Goal: Task Accomplishment & Management: Complete application form

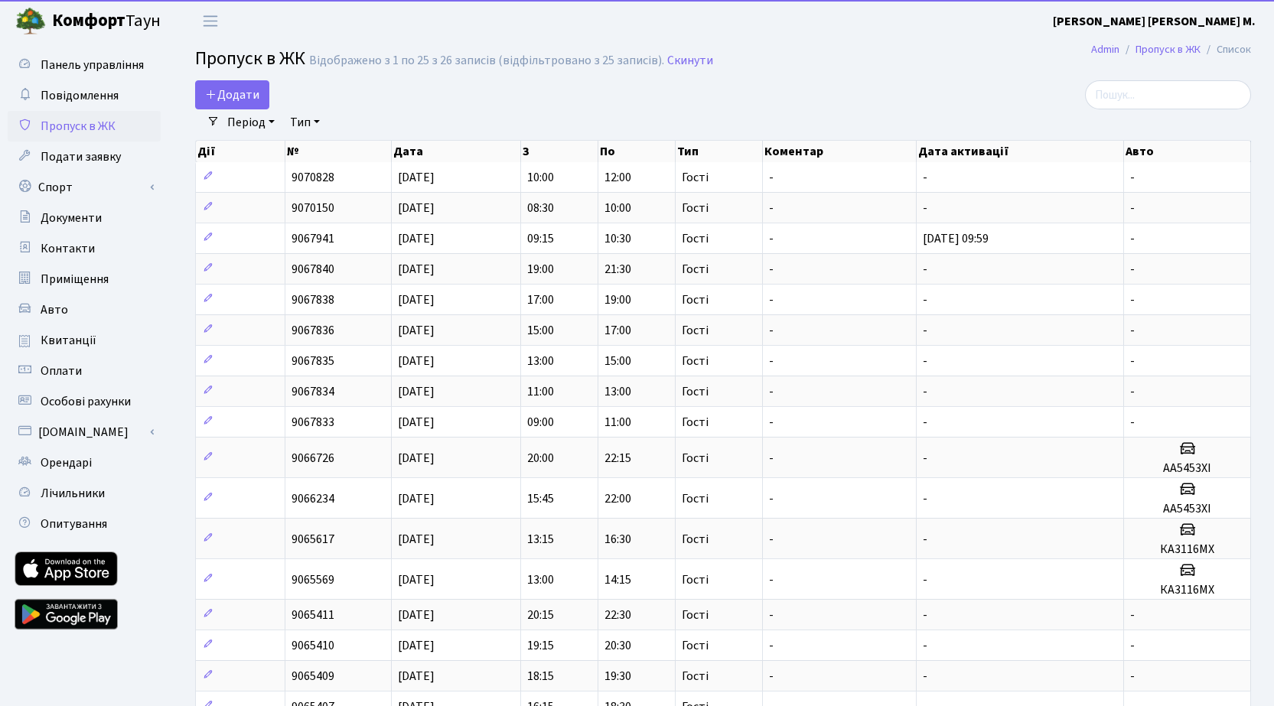
select select "25"
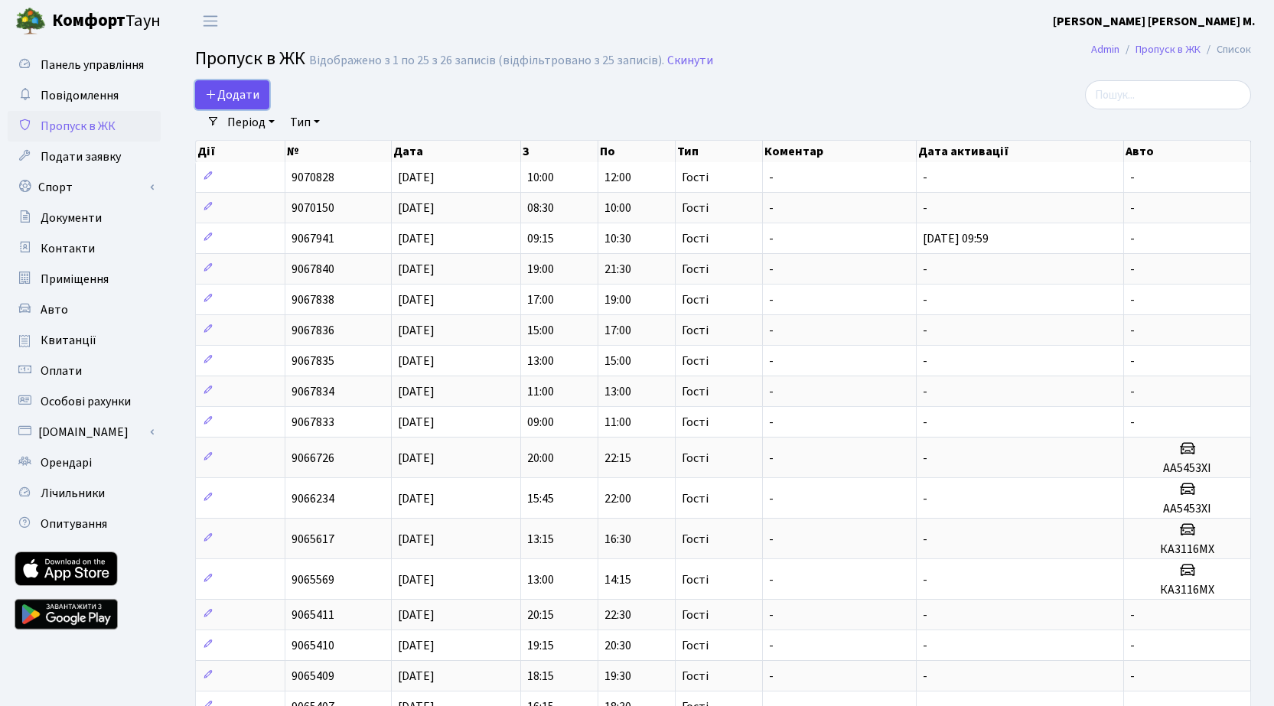
click at [227, 100] on span "Додати" at bounding box center [232, 94] width 54 height 17
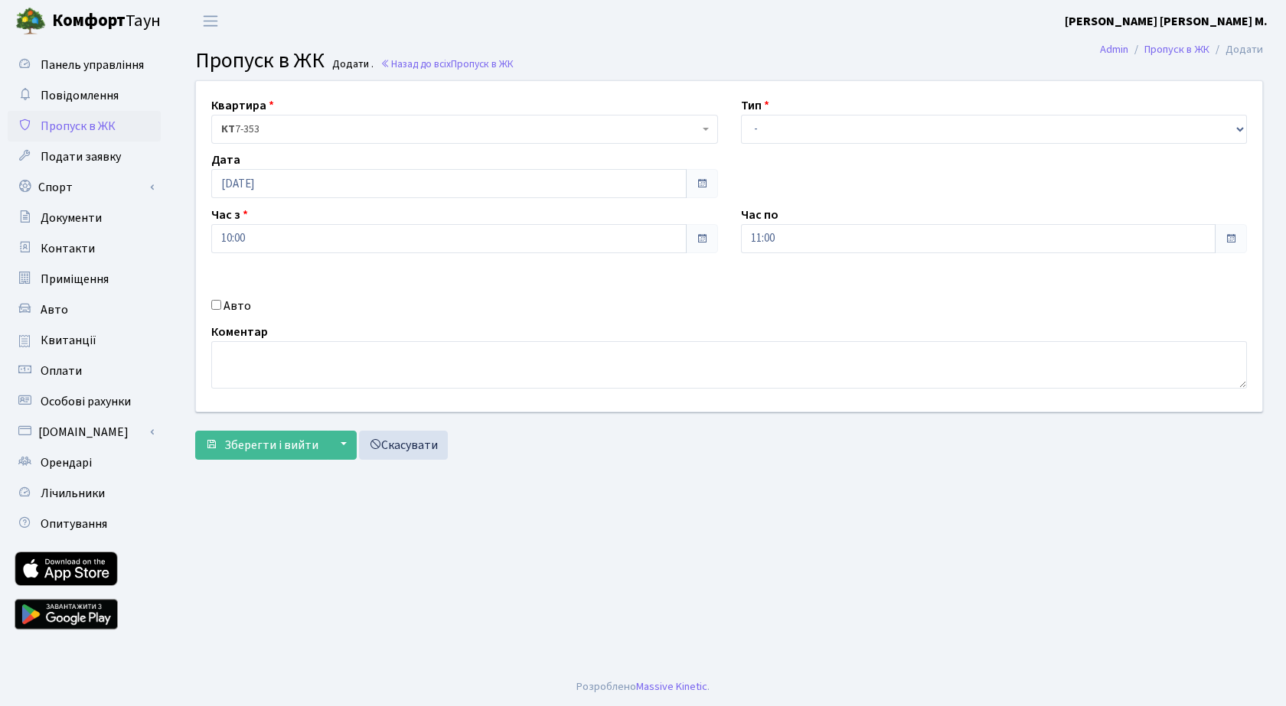
click at [220, 309] on input "Авто" at bounding box center [216, 305] width 10 height 10
checkbox input "true"
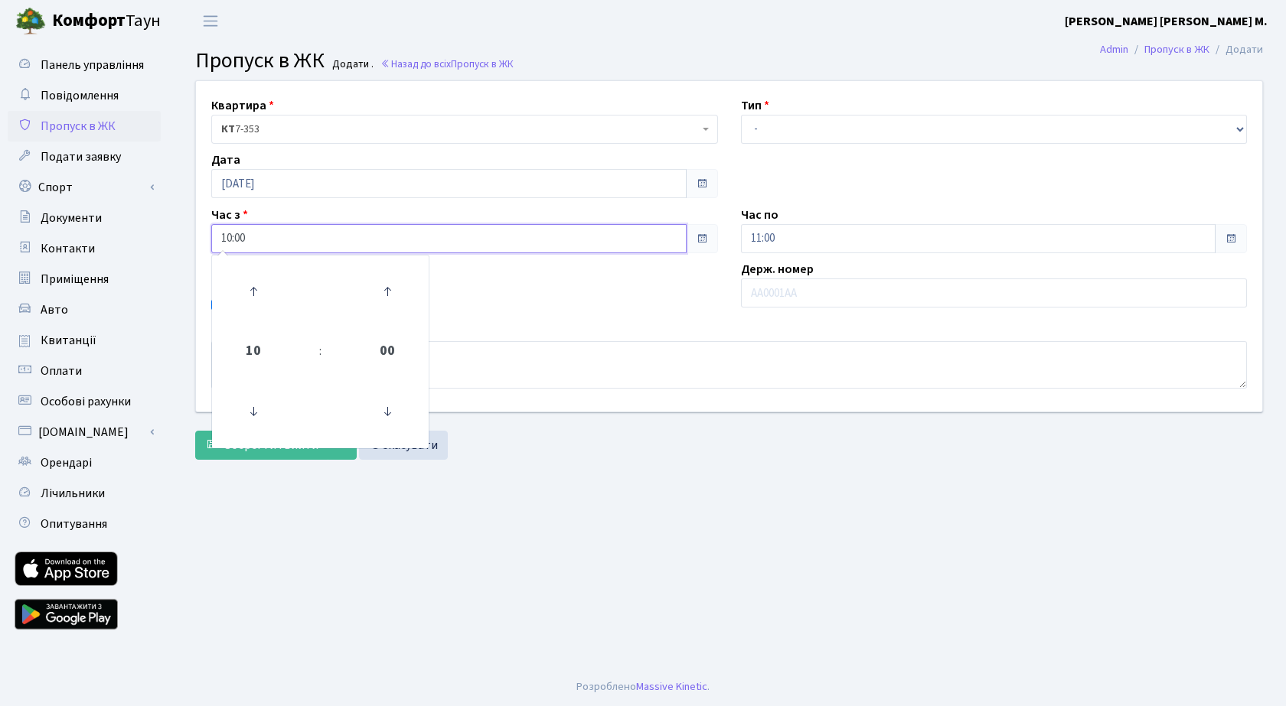
click at [381, 237] on input "10:00" at bounding box center [448, 238] width 475 height 29
click at [259, 291] on icon at bounding box center [253, 291] width 41 height 41
type input "12:00"
click at [802, 240] on input "11:00" at bounding box center [978, 238] width 475 height 29
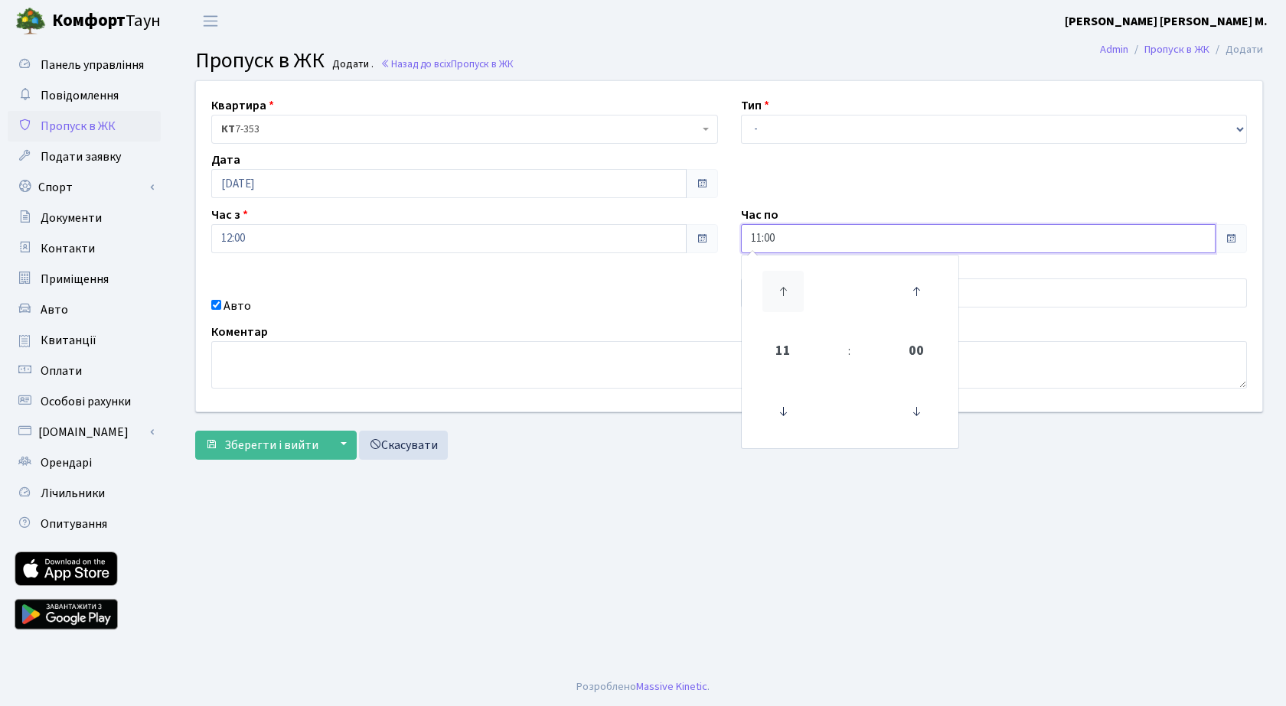
click at [781, 286] on icon at bounding box center [782, 291] width 41 height 41
type input "14:00"
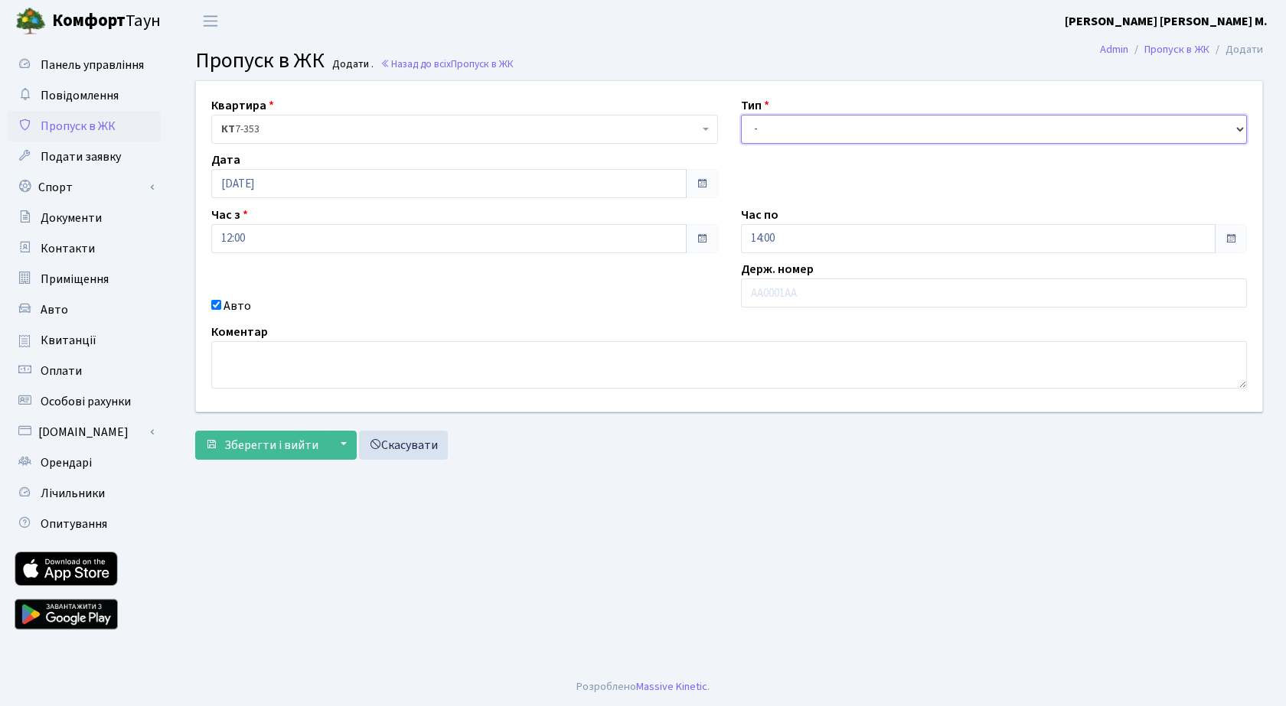
click at [794, 125] on select "- Доставка Таксі Гості Сервіс" at bounding box center [994, 129] width 507 height 29
select select "3"
click at [741, 115] on select "- Доставка Таксі Гості Сервіс" at bounding box center [994, 129] width 507 height 29
click at [780, 294] on input "text" at bounding box center [994, 293] width 507 height 29
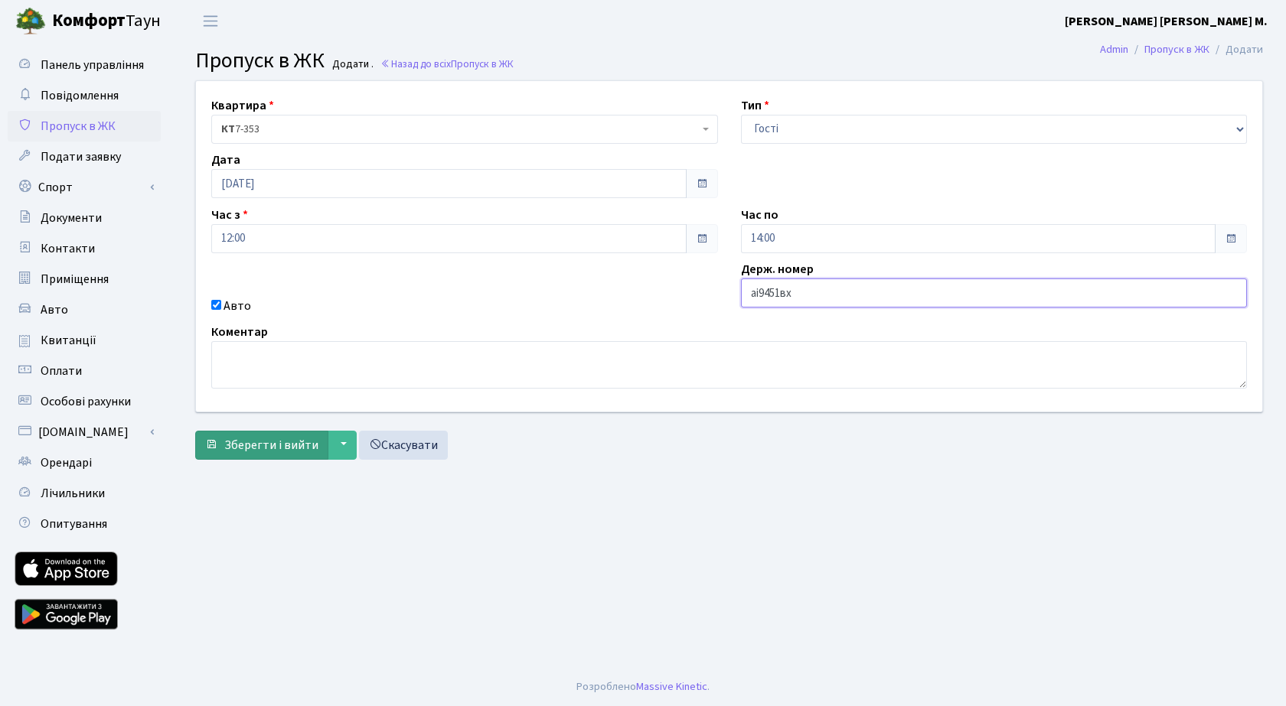
type input "аі9451вх"
click at [272, 444] on span "Зберегти і вийти" at bounding box center [271, 445] width 94 height 17
drag, startPoint x: 807, startPoint y: 292, endPoint x: 744, endPoint y: 289, distance: 62.8
click at [744, 289] on input "аі9451вх" at bounding box center [994, 293] width 507 height 29
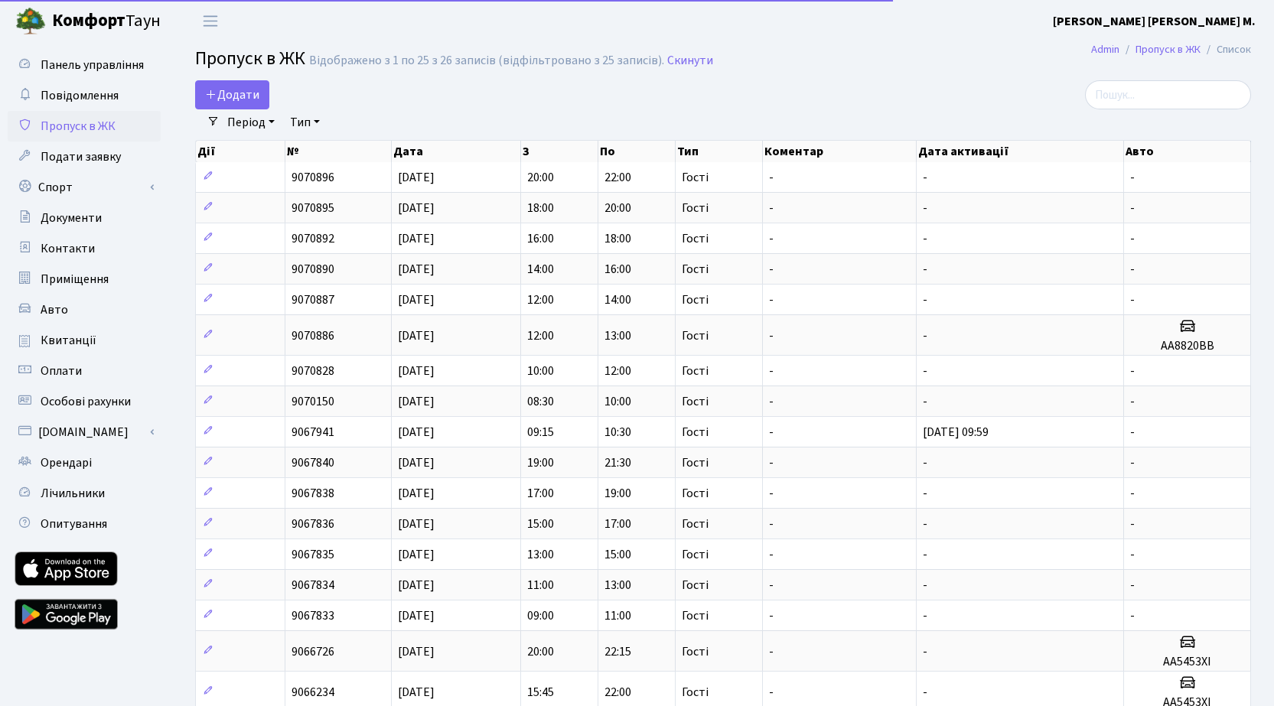
select select "25"
click at [259, 94] on link "Додати" at bounding box center [232, 94] width 74 height 29
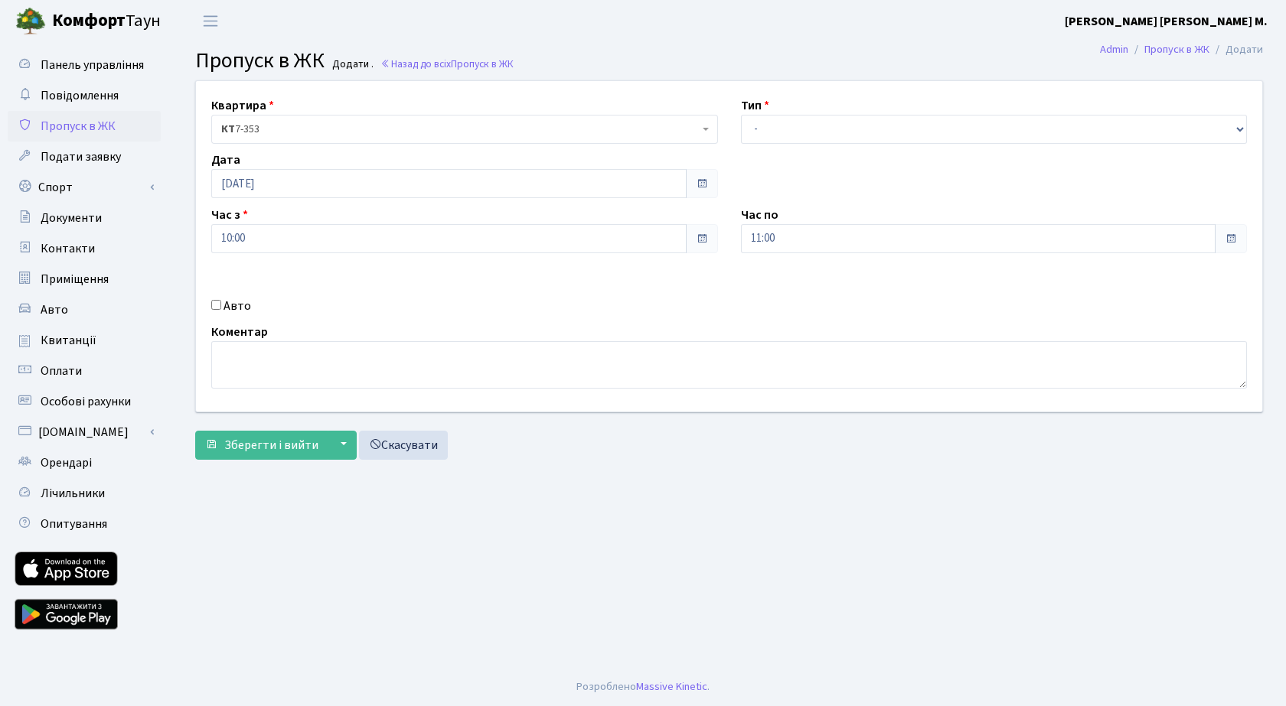
click at [243, 302] on label "Авто" at bounding box center [237, 306] width 28 height 18
click at [221, 302] on input "Авто" at bounding box center [216, 305] width 10 height 10
checkbox input "true"
paste input "аі9451вх"
type input "аі9451вх"
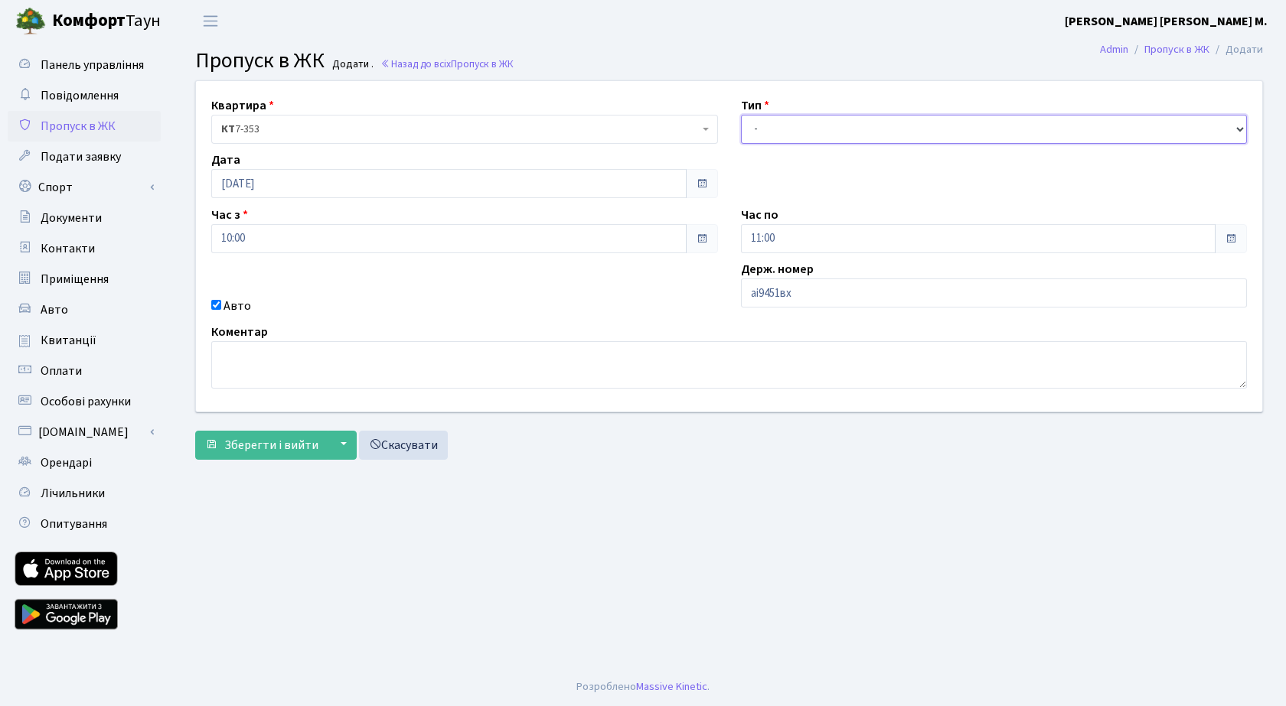
click at [807, 130] on select "- Доставка Таксі Гості Сервіс" at bounding box center [994, 129] width 507 height 29
select select "3"
click at [741, 115] on select "- Доставка Таксі Гості Сервіс" at bounding box center [994, 129] width 507 height 29
click at [275, 445] on span "Зберегти і вийти" at bounding box center [271, 445] width 94 height 17
click at [848, 132] on select "- Доставка Таксі Гості Сервіс" at bounding box center [994, 129] width 507 height 29
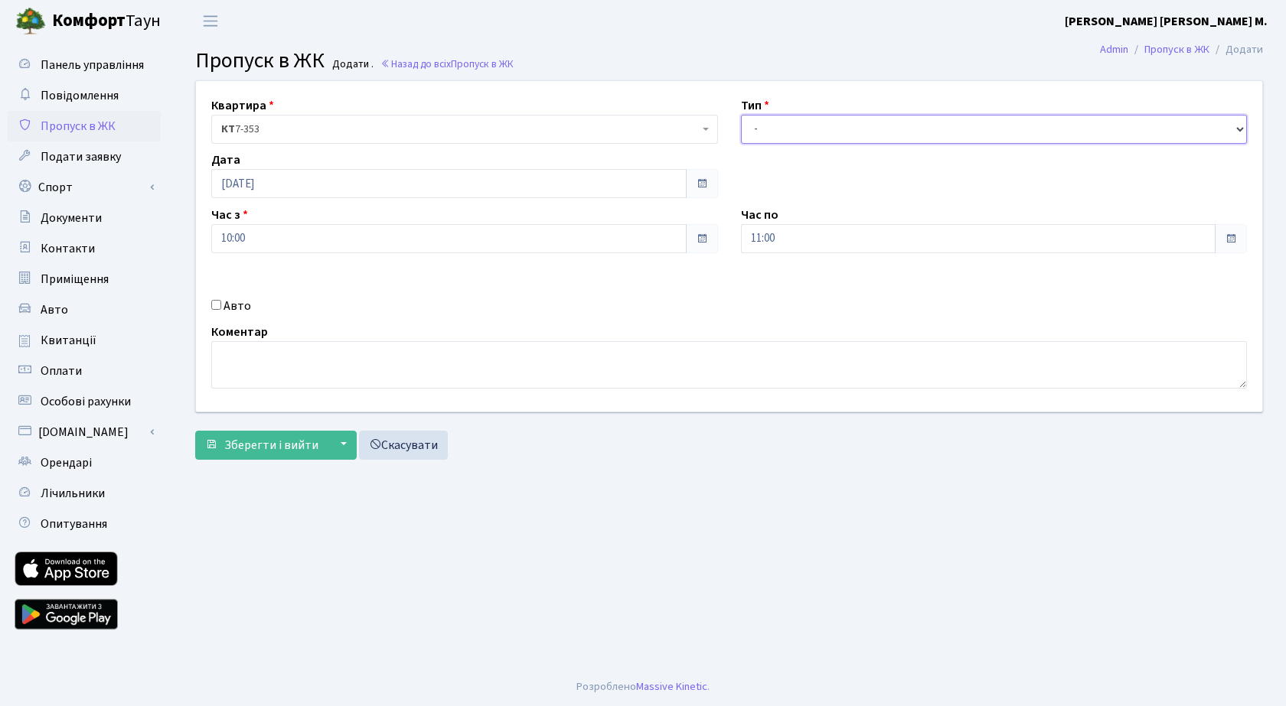
select select "3"
click at [741, 115] on select "- Доставка Таксі Гості Сервіс" at bounding box center [994, 129] width 507 height 29
click at [283, 248] on input "10:00" at bounding box center [448, 238] width 475 height 29
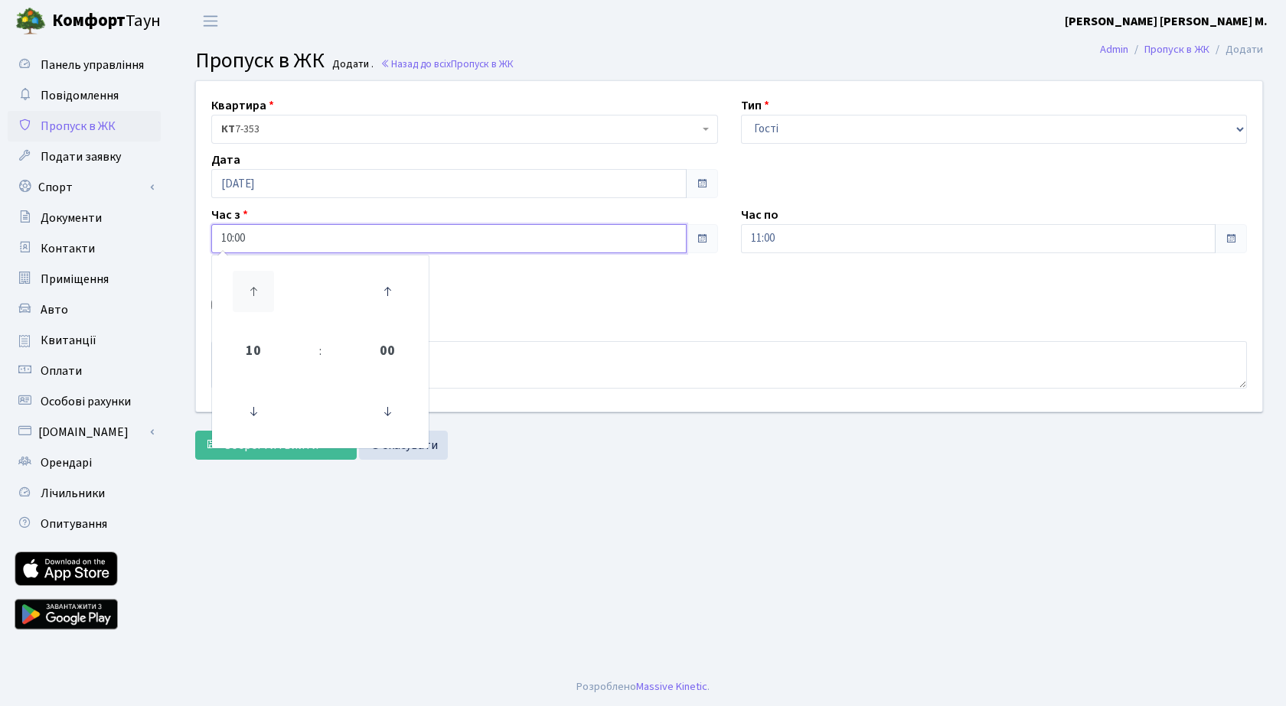
click at [244, 292] on icon at bounding box center [253, 291] width 41 height 41
type input "11:00"
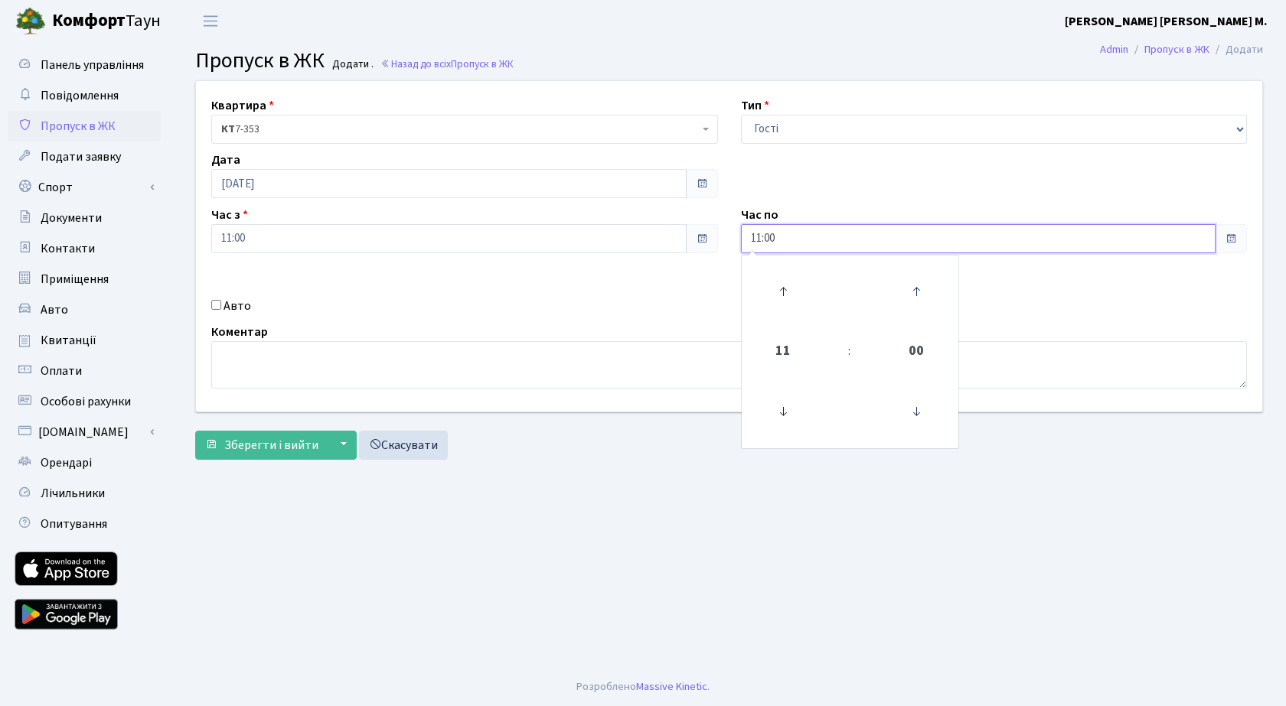
click at [806, 236] on input "11:00" at bounding box center [978, 238] width 475 height 29
click at [778, 289] on icon at bounding box center [782, 291] width 41 height 41
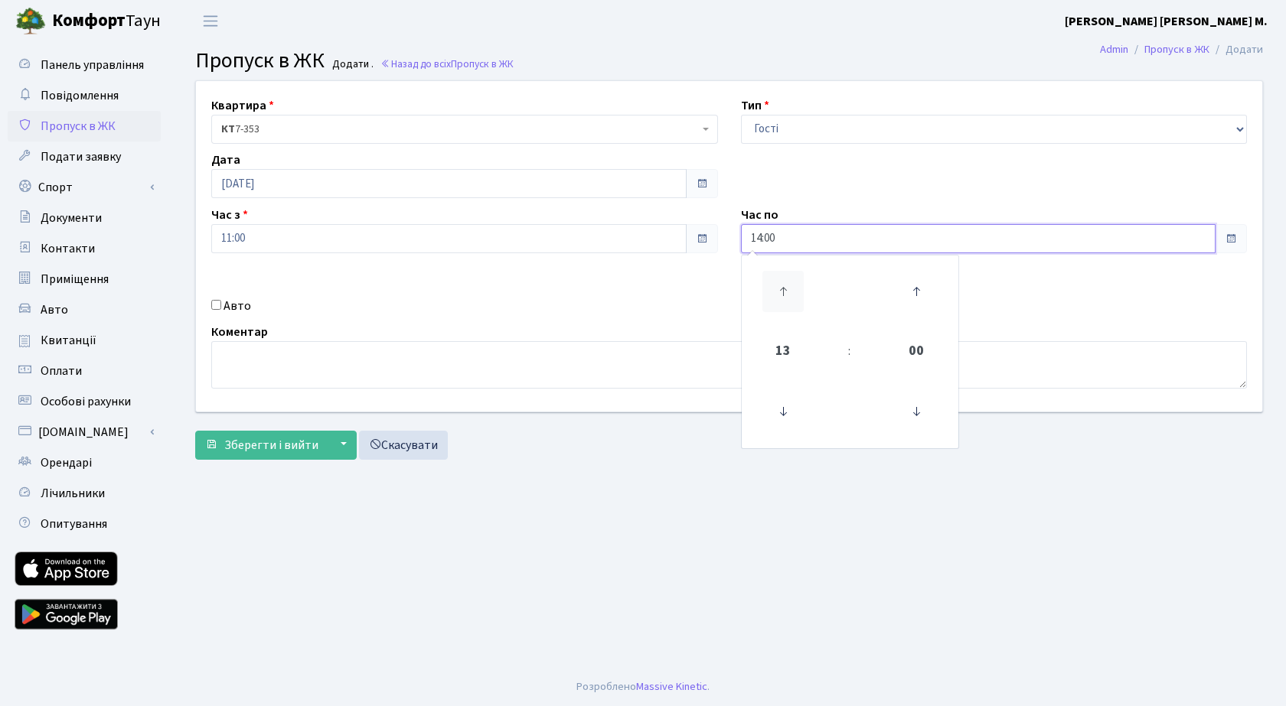
type input "15:00"
click at [301, 452] on span "Зберегти і вийти" at bounding box center [271, 445] width 94 height 17
click at [93, 122] on span "Пропуск в ЖК" at bounding box center [78, 126] width 75 height 17
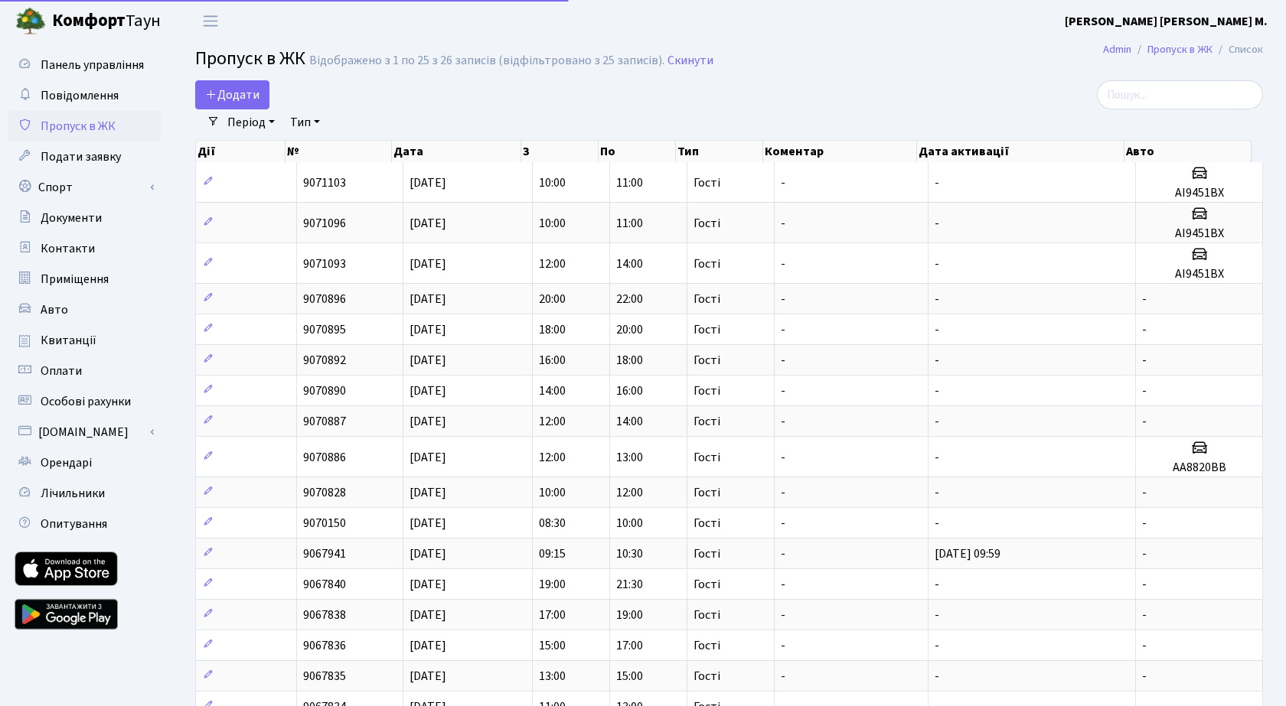
select select "25"
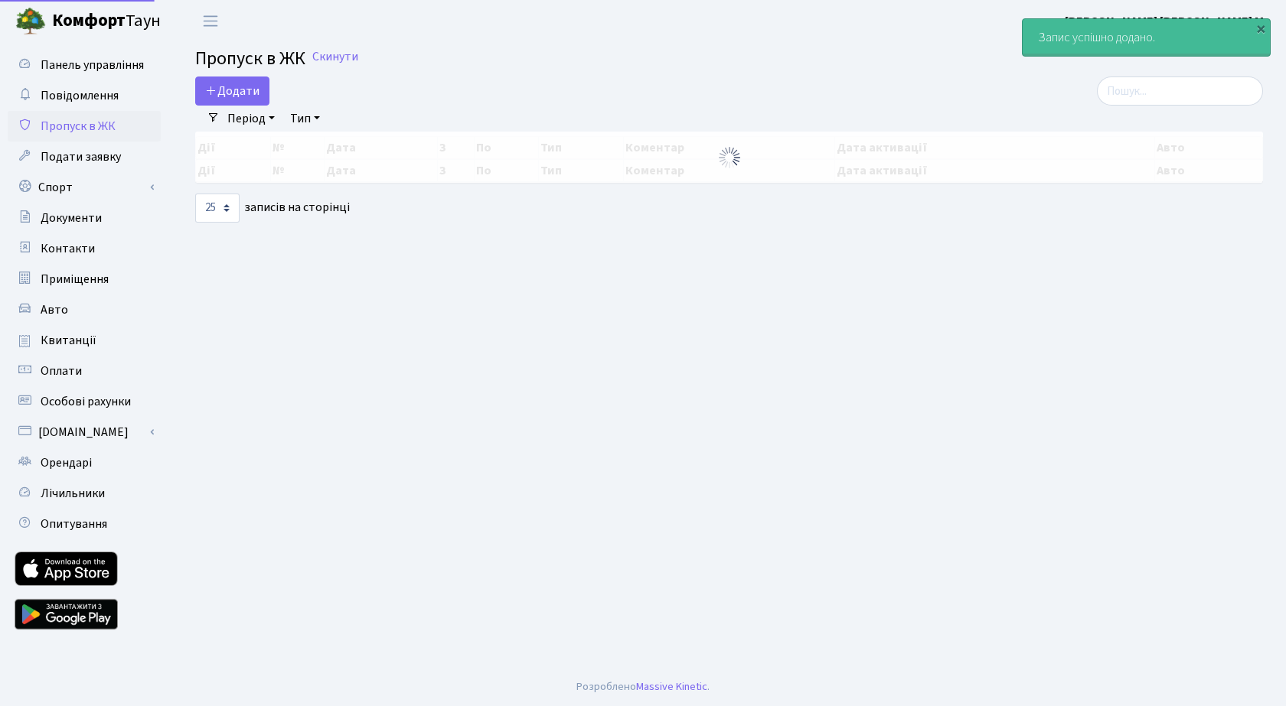
select select "25"
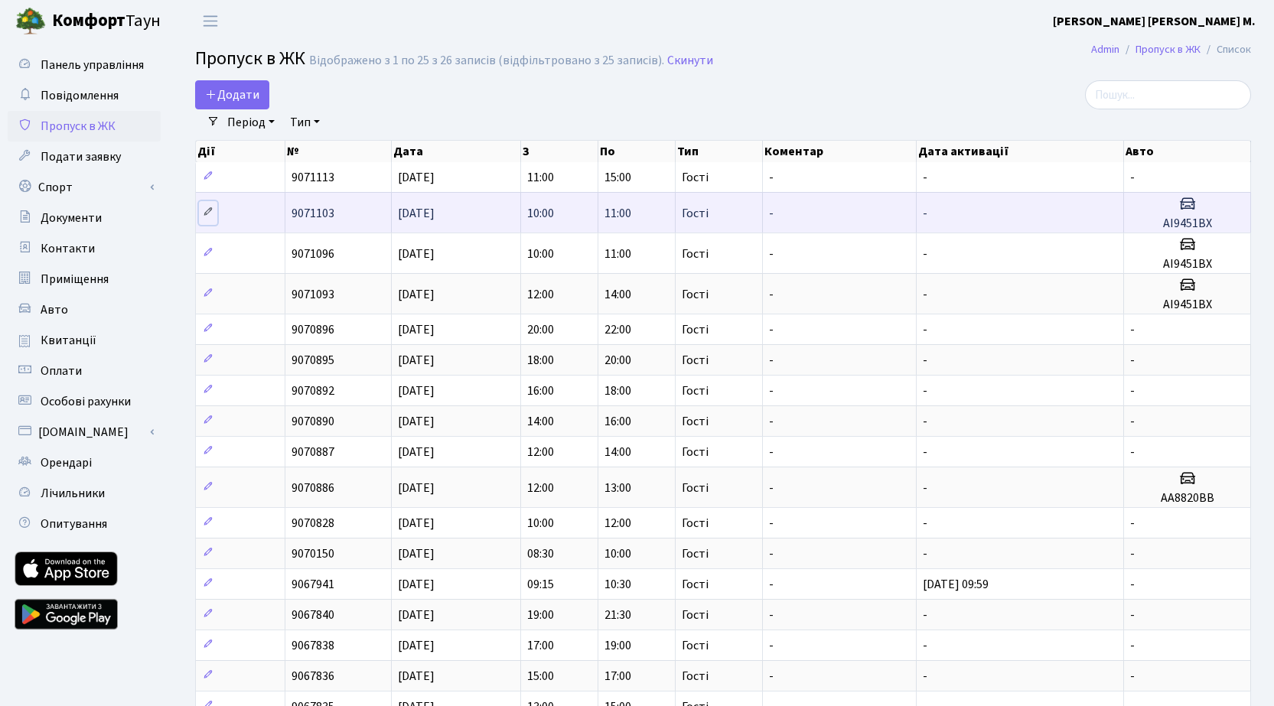
click at [208, 211] on icon at bounding box center [208, 212] width 11 height 11
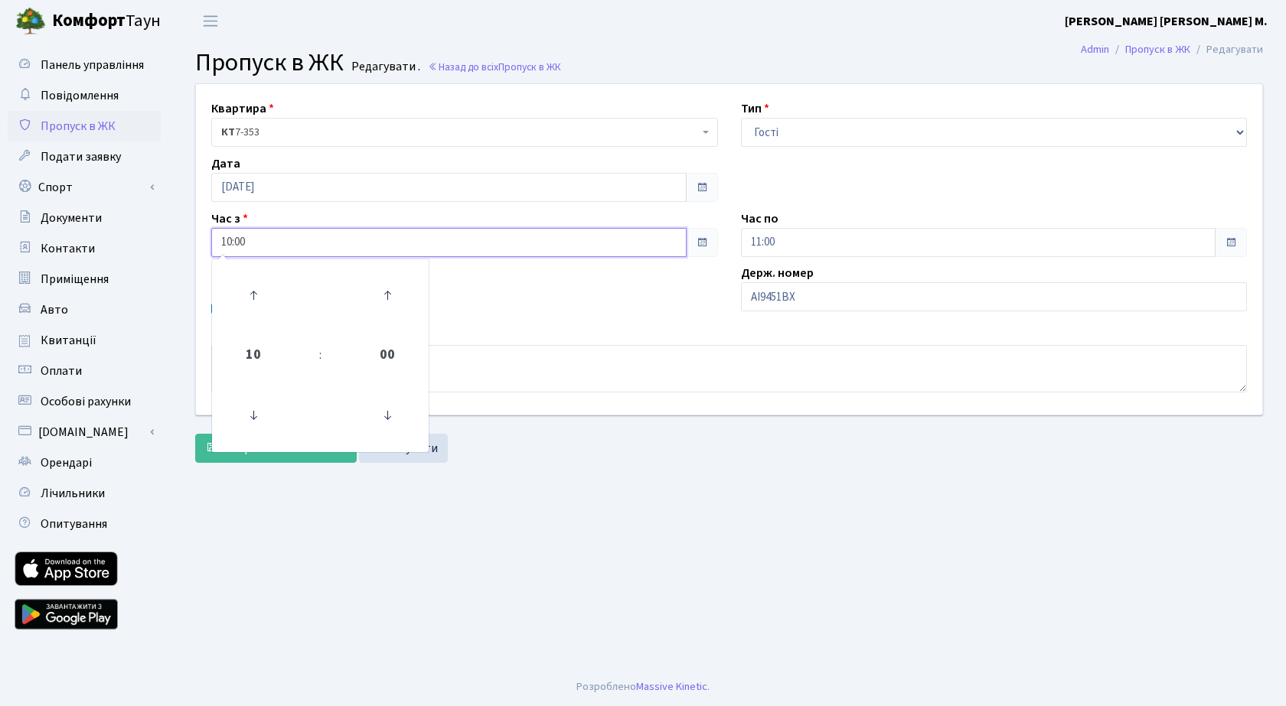
click at [271, 248] on input "10:00" at bounding box center [448, 242] width 475 height 29
click at [260, 282] on icon at bounding box center [253, 295] width 41 height 41
type input "11:00"
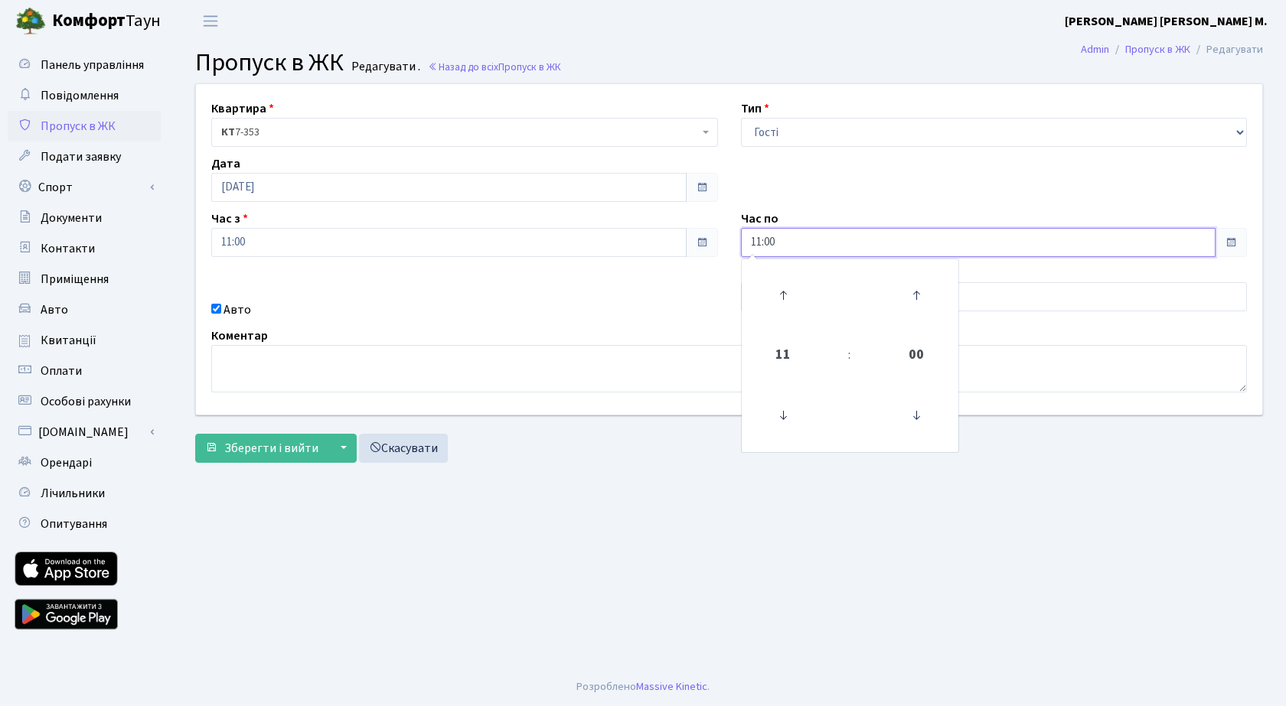
click at [802, 242] on input "11:00" at bounding box center [978, 242] width 475 height 29
click at [784, 283] on icon at bounding box center [782, 295] width 41 height 41
click at [779, 287] on icon at bounding box center [782, 295] width 41 height 41
type input "13:00"
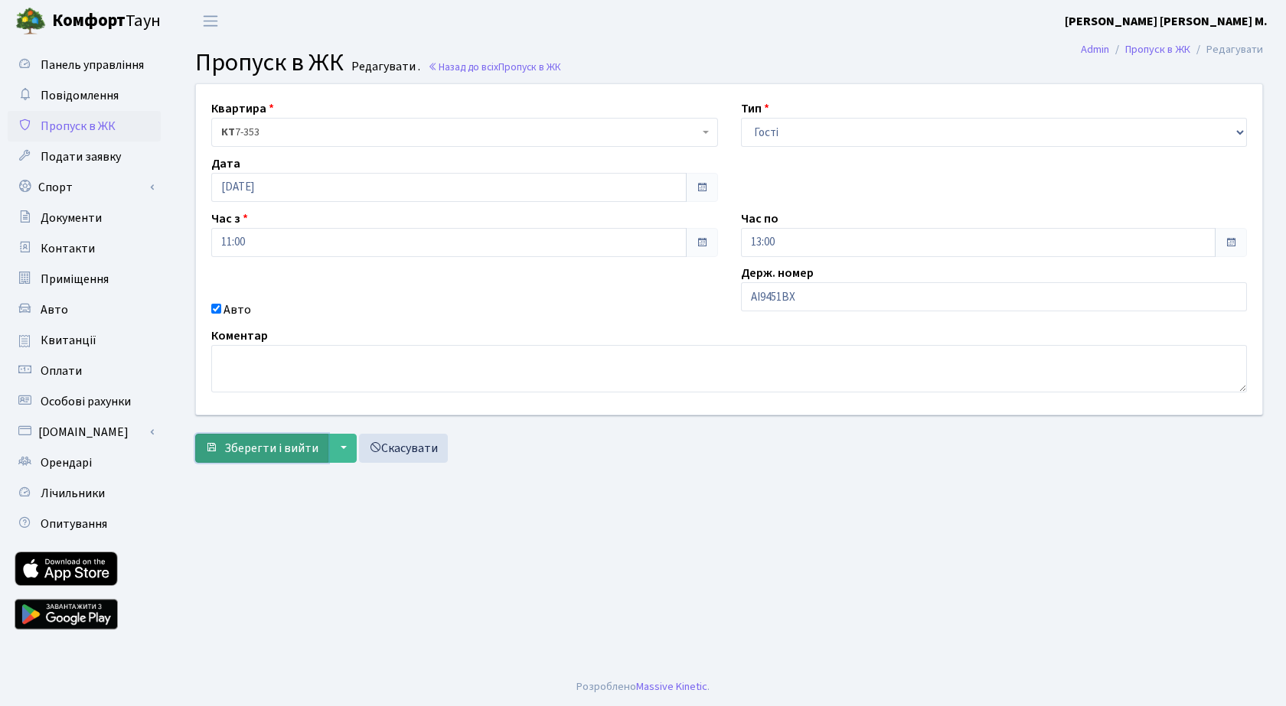
click at [261, 444] on span "Зберегти і вийти" at bounding box center [271, 448] width 94 height 17
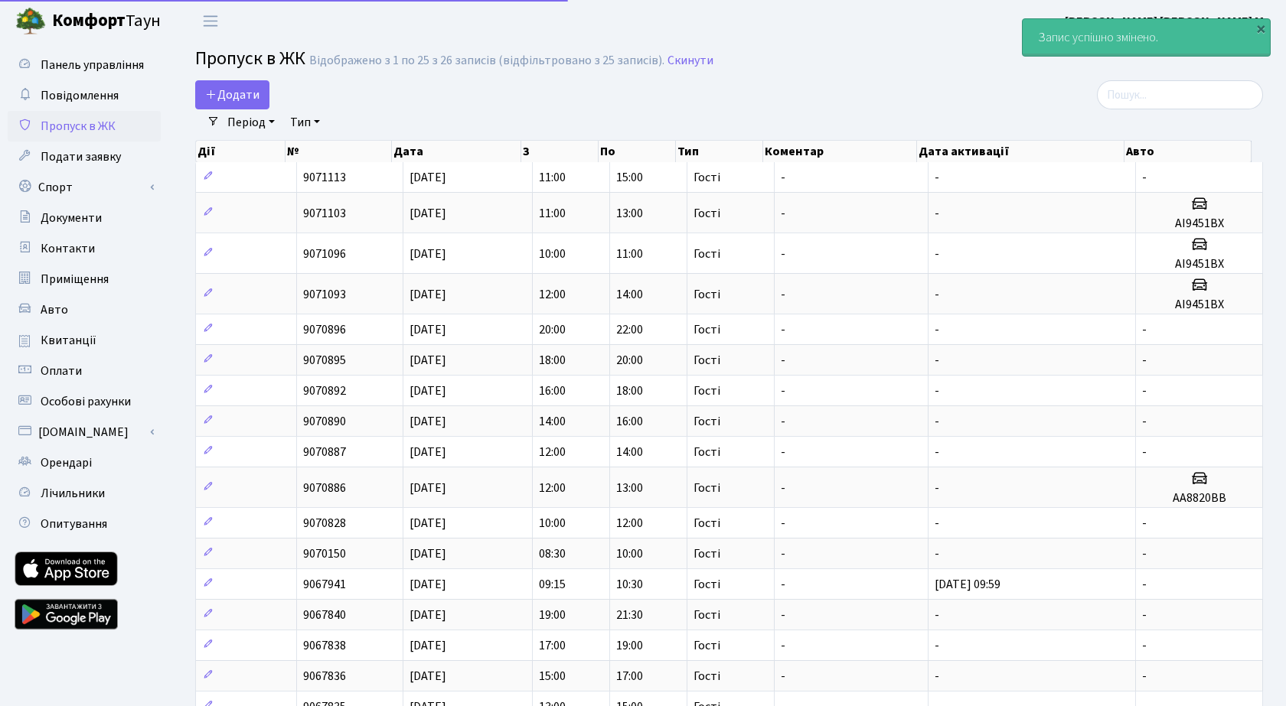
select select "25"
